Goal: Transaction & Acquisition: Download file/media

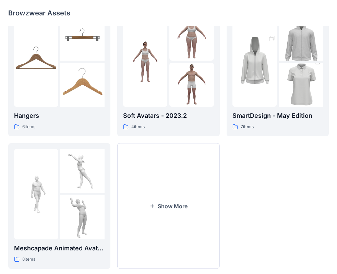
scroll to position [170, 0]
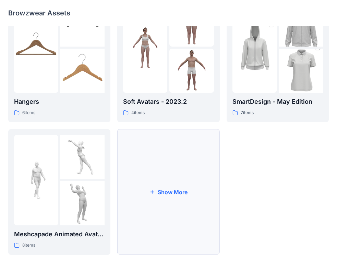
click at [148, 175] on button "Show More" at bounding box center [168, 192] width 102 height 126
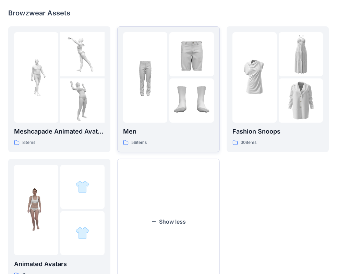
scroll to position [302, 0]
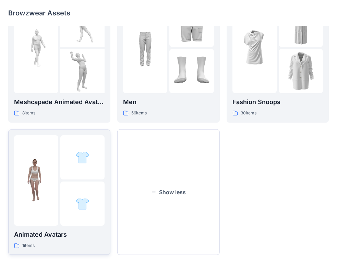
click at [84, 177] on div at bounding box center [82, 157] width 44 height 44
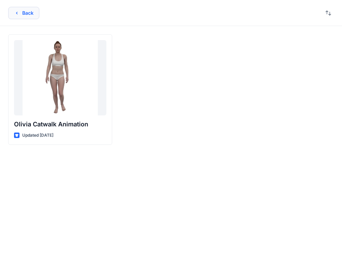
click at [36, 18] on button "Back" at bounding box center [23, 13] width 31 height 12
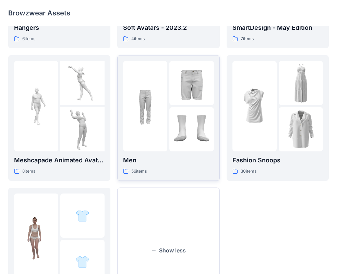
scroll to position [234, 0]
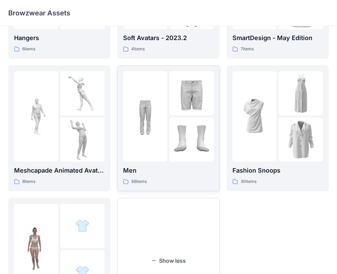
click at [144, 96] on img at bounding box center [145, 116] width 44 height 44
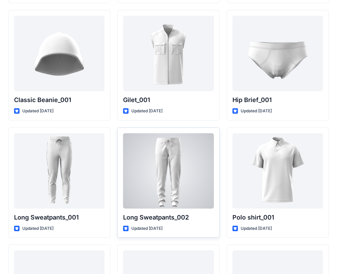
scroll to position [1305, 0]
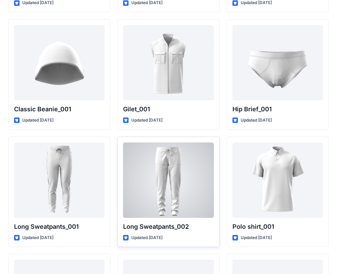
click at [180, 198] on div at bounding box center [168, 179] width 90 height 75
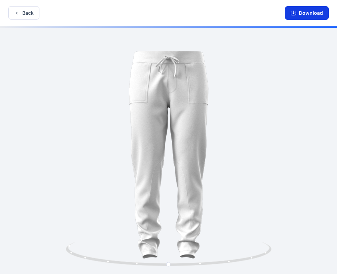
click at [317, 9] on button "Download" at bounding box center [307, 13] width 44 height 14
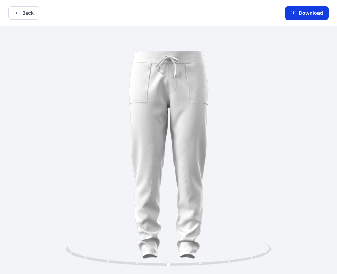
click at [327, 9] on button "Download" at bounding box center [307, 13] width 44 height 14
click at [27, 14] on button "Back" at bounding box center [23, 12] width 31 height 13
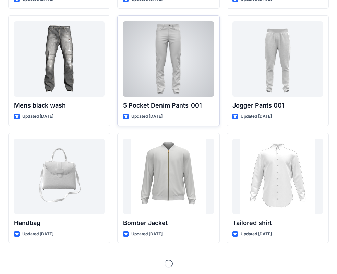
scroll to position [255, 0]
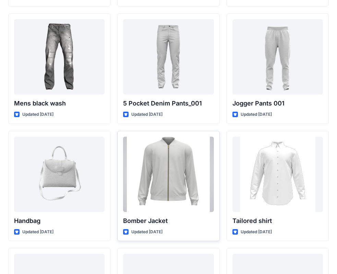
click at [161, 153] on div at bounding box center [168, 174] width 90 height 75
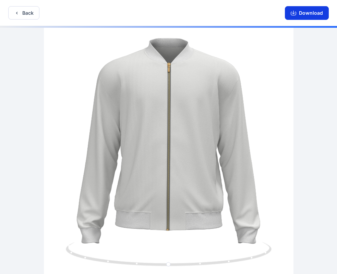
click at [293, 18] on button "Download" at bounding box center [307, 13] width 44 height 14
